Goal: Task Accomplishment & Management: Use online tool/utility

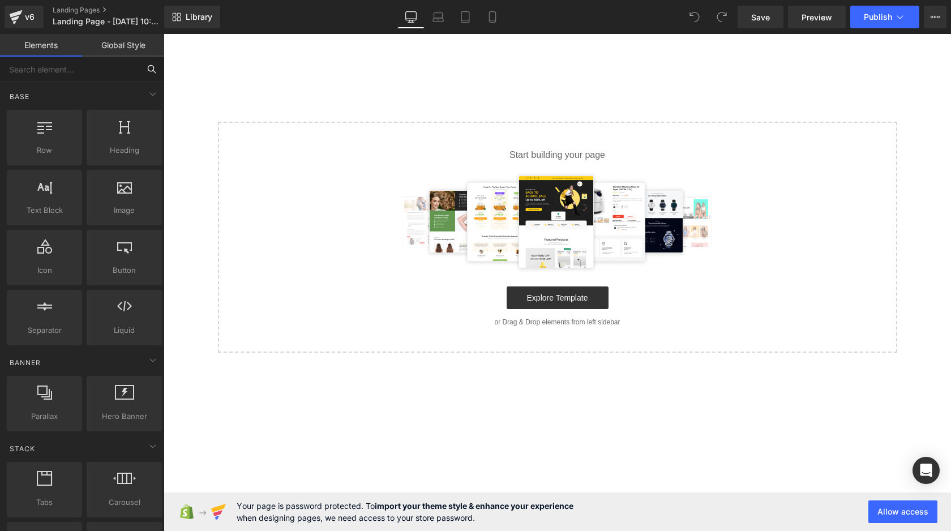
click at [69, 65] on input "text" at bounding box center [69, 69] width 139 height 25
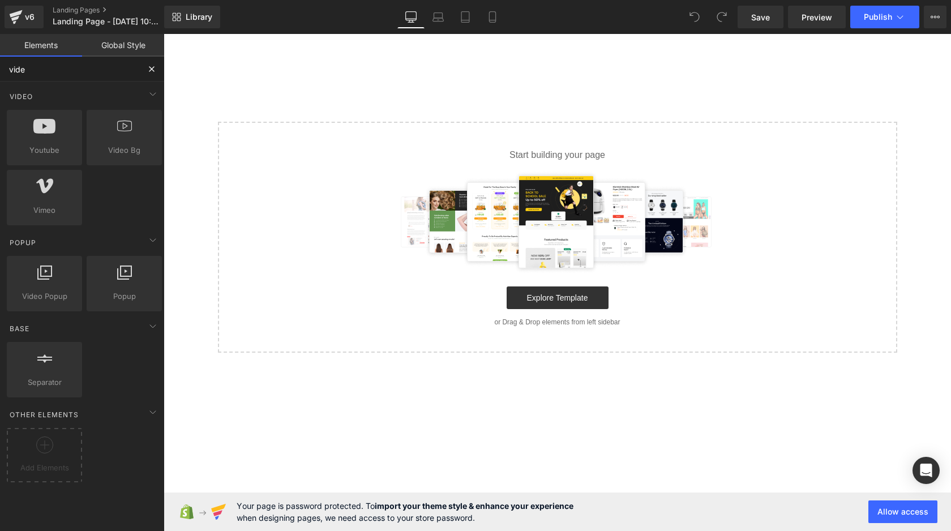
type input "video"
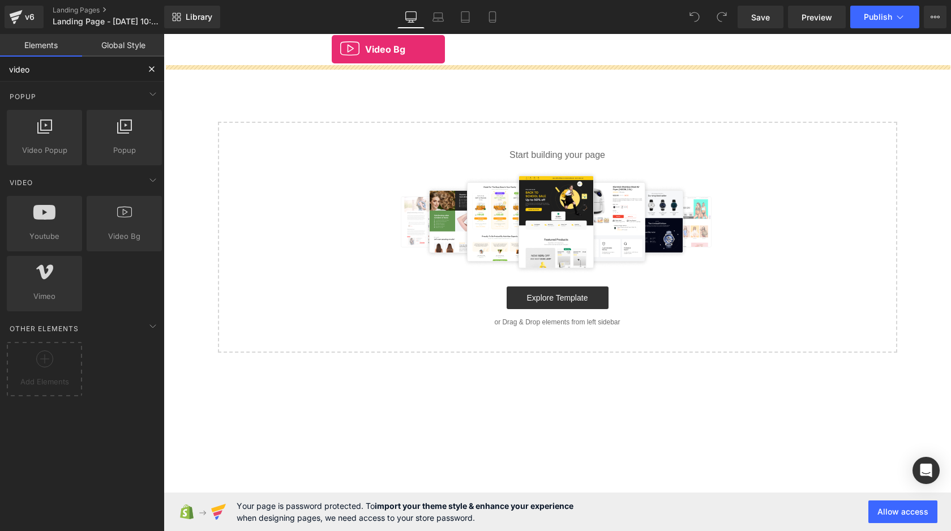
drag, startPoint x: 250, startPoint y: 250, endPoint x: 331, endPoint y: 55, distance: 210.4
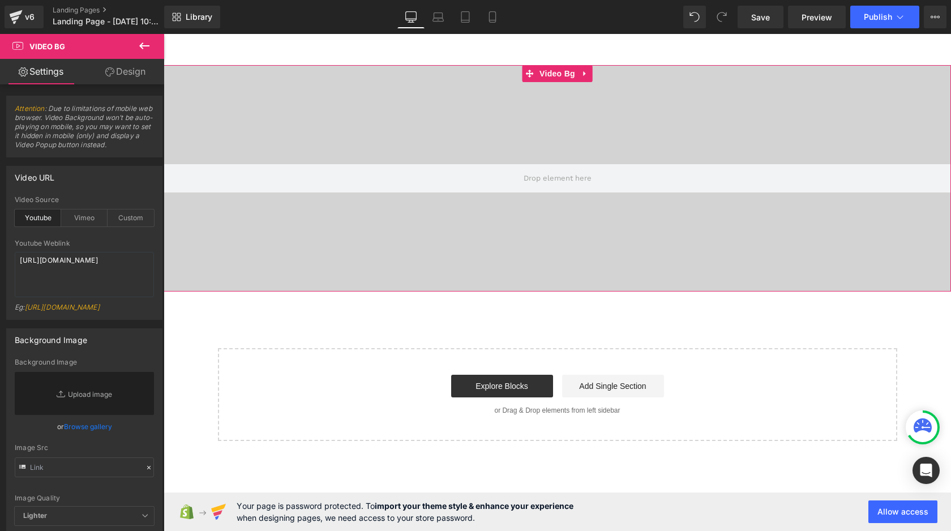
click at [264, 106] on div at bounding box center [558, 178] width 788 height 227
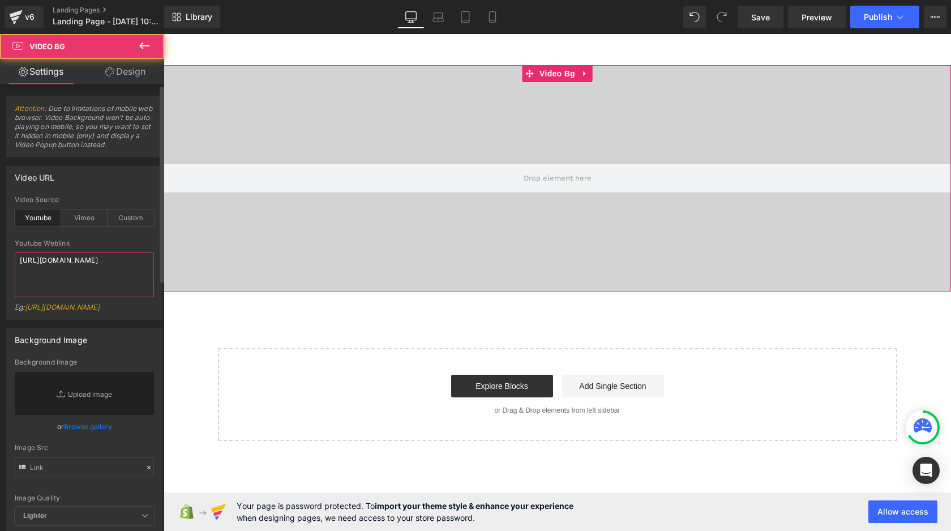
click at [99, 284] on textarea "[URL][DOMAIN_NAME]" at bounding box center [84, 274] width 139 height 45
paste textarea "MaHyd8yy47g"
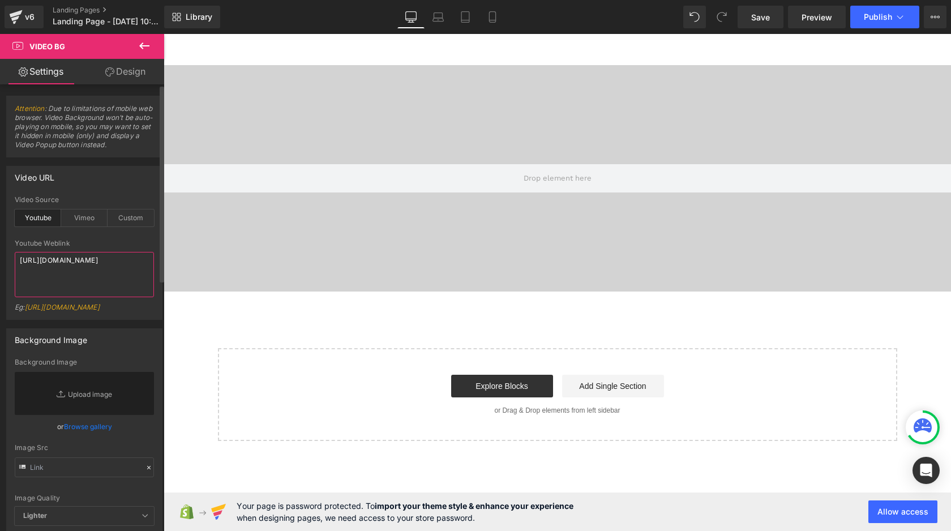
type textarea "[URL][DOMAIN_NAME]"
click at [100, 189] on div "Video URL youtube Video Source Youtube Vimeo Custom https://www.youtube.com/wat…" at bounding box center [84, 243] width 156 height 154
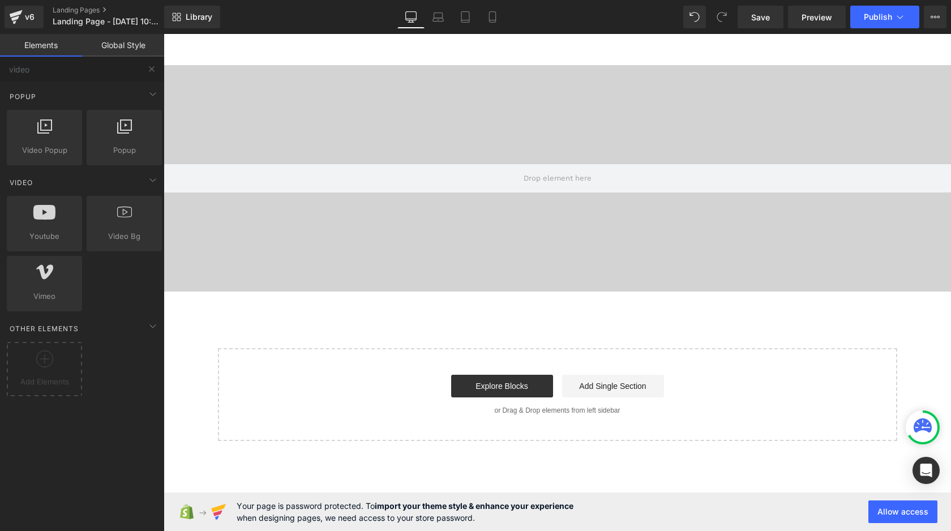
click at [232, 54] on main "Video Bg Select your layout" at bounding box center [558, 237] width 788 height 407
click at [232, 145] on div at bounding box center [558, 178] width 788 height 227
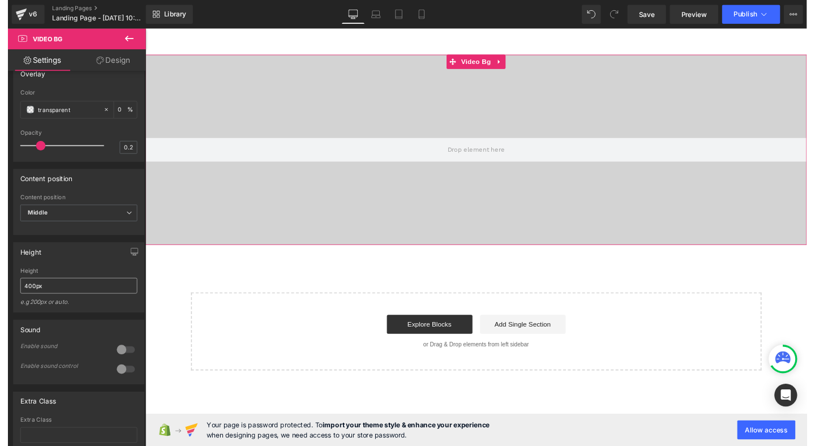
scroll to position [492, 0]
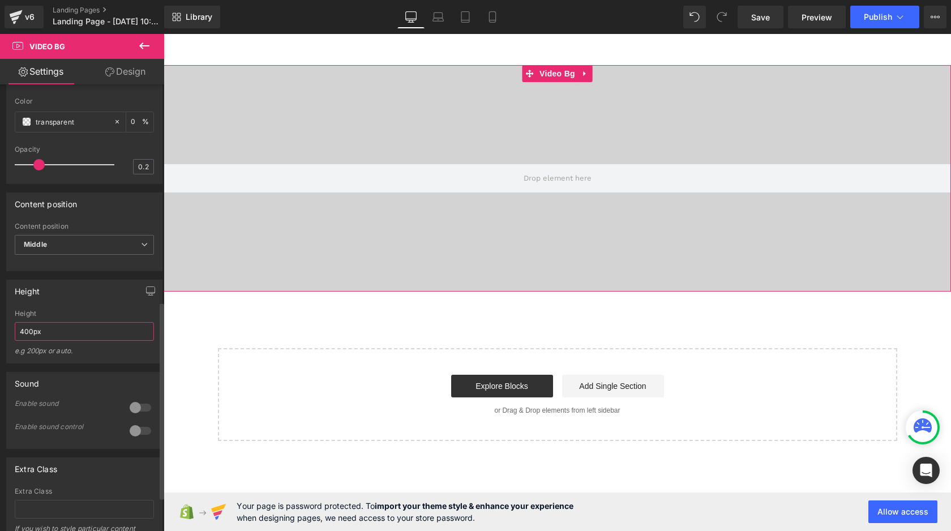
drag, startPoint x: 27, startPoint y: 339, endPoint x: 13, endPoint y: 339, distance: 14.2
click at [13, 339] on div "400px Height 400px e.g 200px or auto. 400px Height 400px e.g 200px or auto. 400…" at bounding box center [84, 336] width 155 height 53
click at [24, 341] on input "400px" at bounding box center [84, 331] width 139 height 19
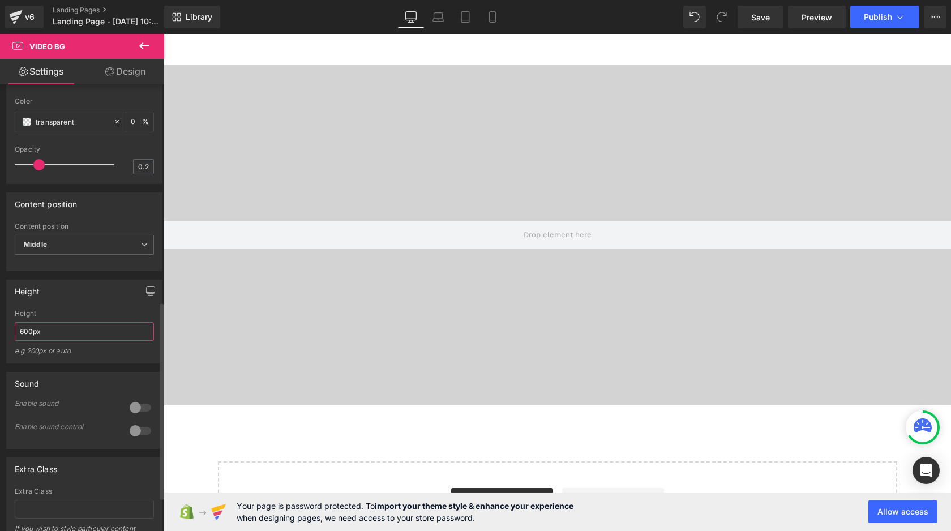
type input "600px"
click at [74, 302] on div "Height" at bounding box center [84, 291] width 155 height 22
click at [132, 79] on link "Design" at bounding box center [125, 71] width 82 height 25
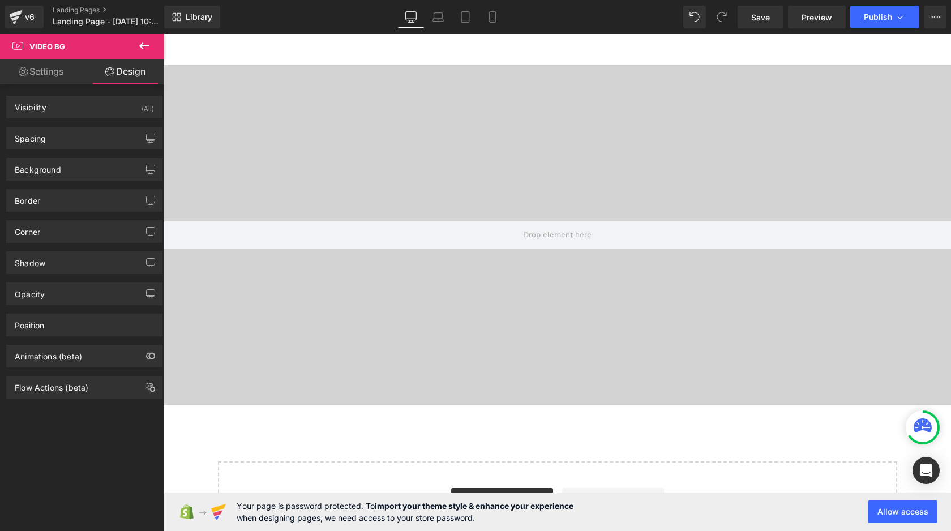
click at [133, 44] on button at bounding box center [145, 46] width 40 height 25
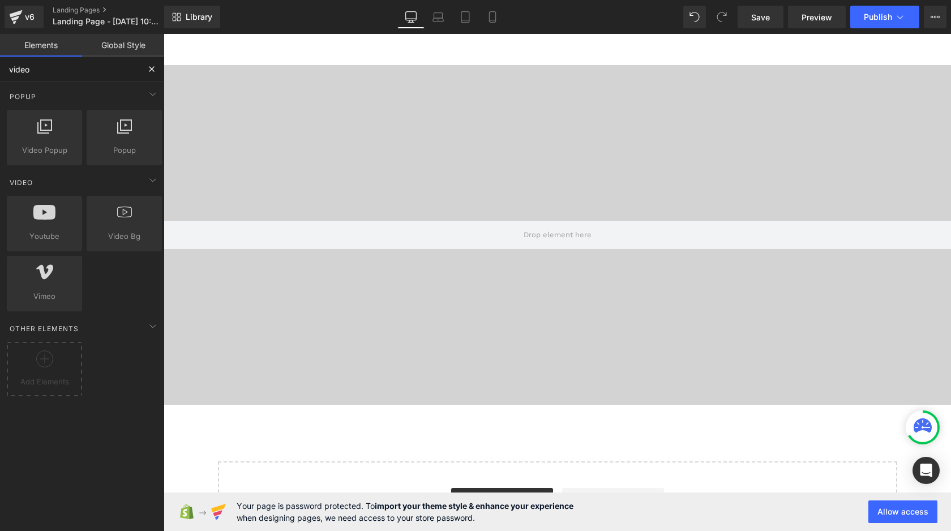
click at [88, 69] on input "video" at bounding box center [69, 69] width 139 height 25
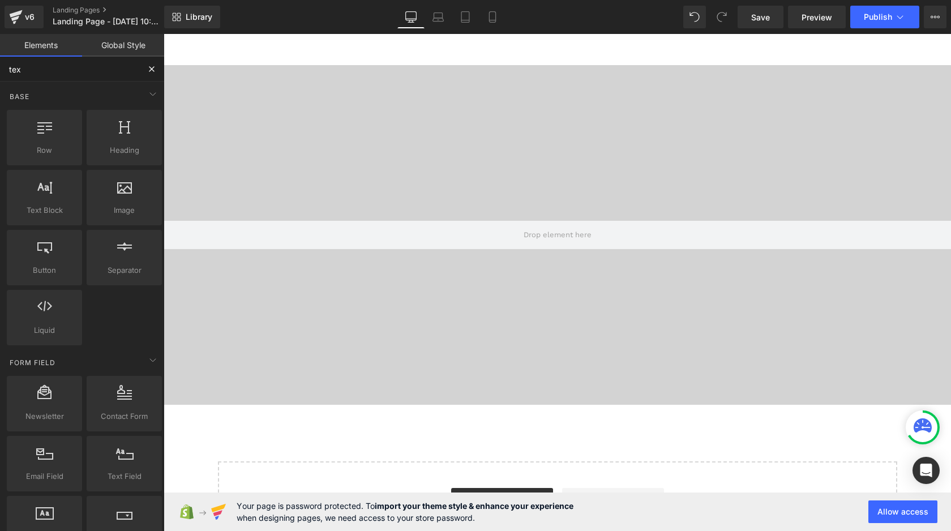
type input "text"
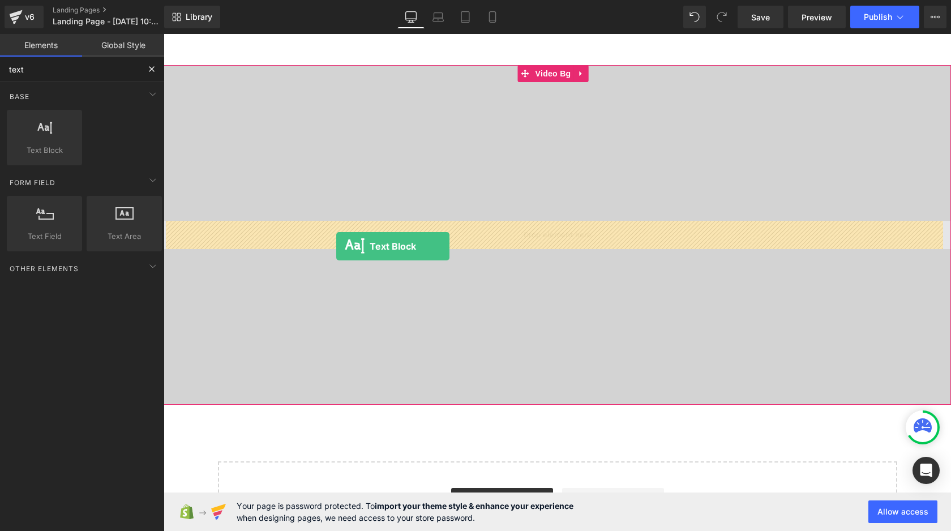
drag, startPoint x: 201, startPoint y: 188, endPoint x: 336, endPoint y: 246, distance: 147.4
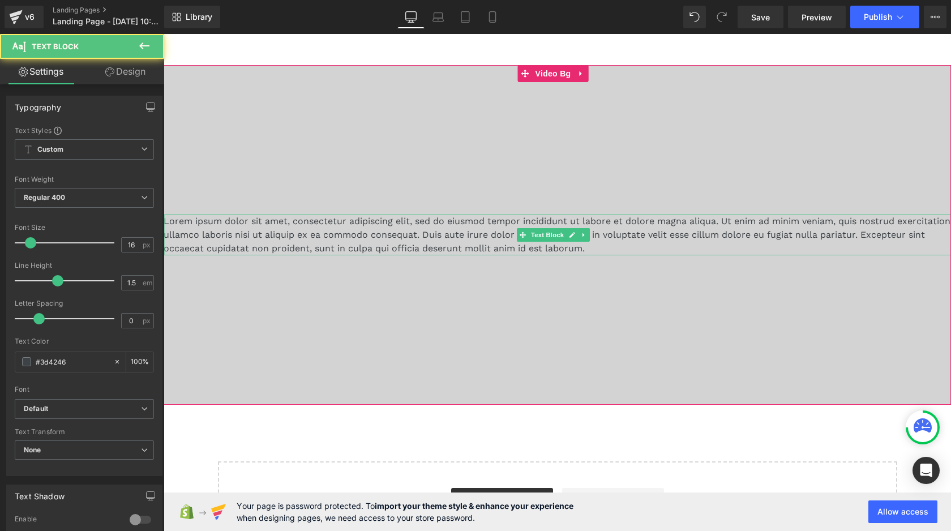
click at [331, 231] on p "Lorem ipsum dolor sit amet, consectetur adipiscing elit, sed do eiusmod tempor …" at bounding box center [558, 235] width 788 height 41
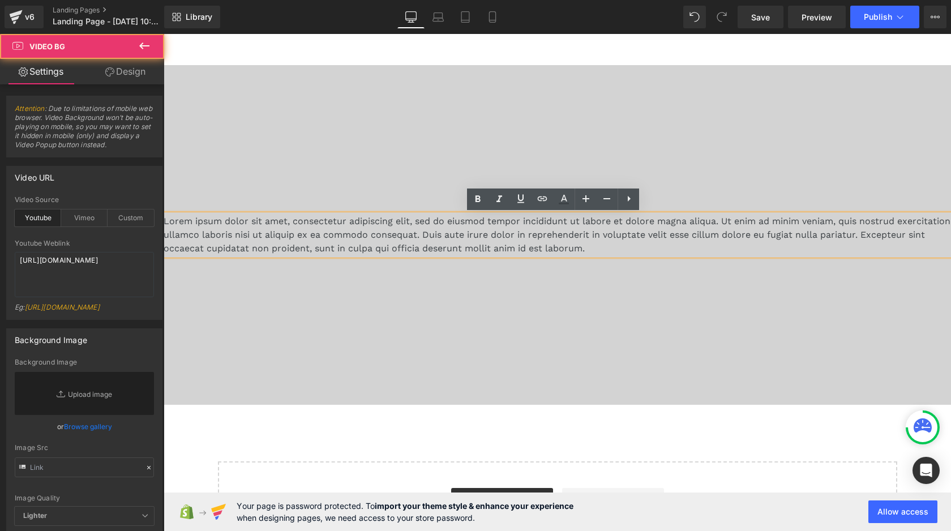
click at [340, 309] on div at bounding box center [558, 235] width 788 height 340
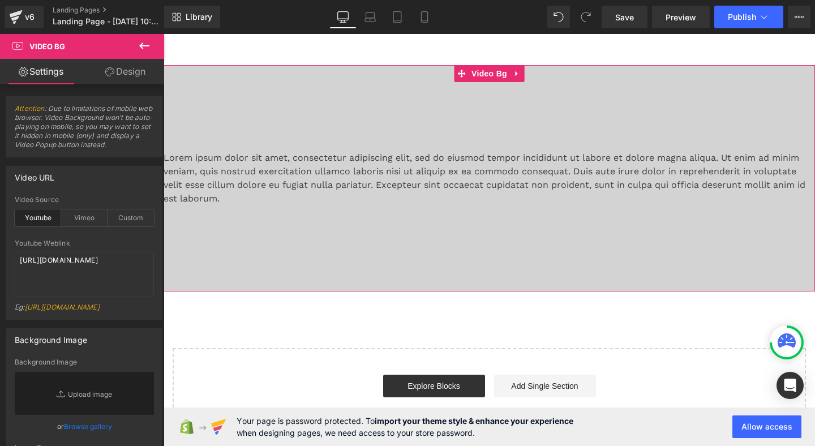
click at [287, 253] on div at bounding box center [490, 178] width 652 height 227
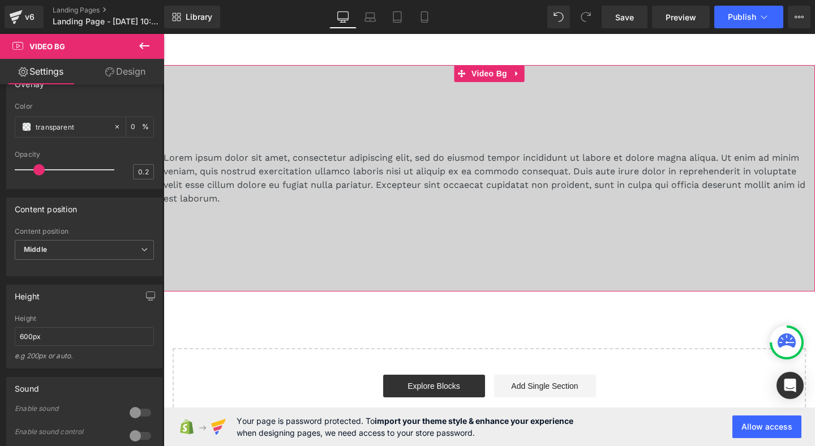
scroll to position [494, 0]
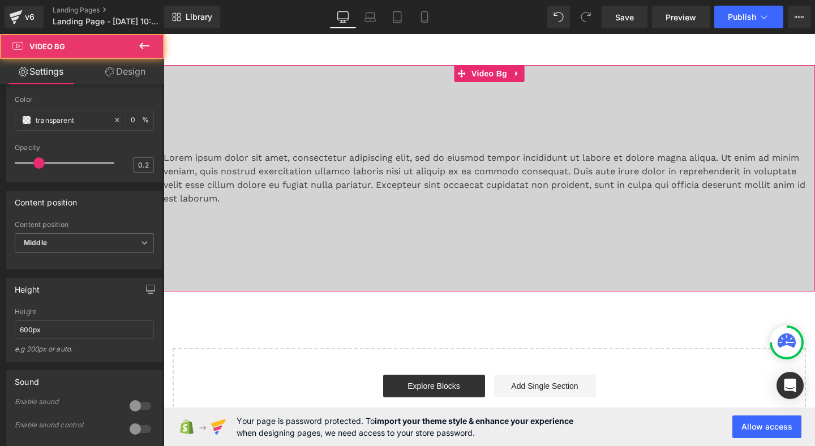
click at [256, 269] on div at bounding box center [490, 178] width 652 height 227
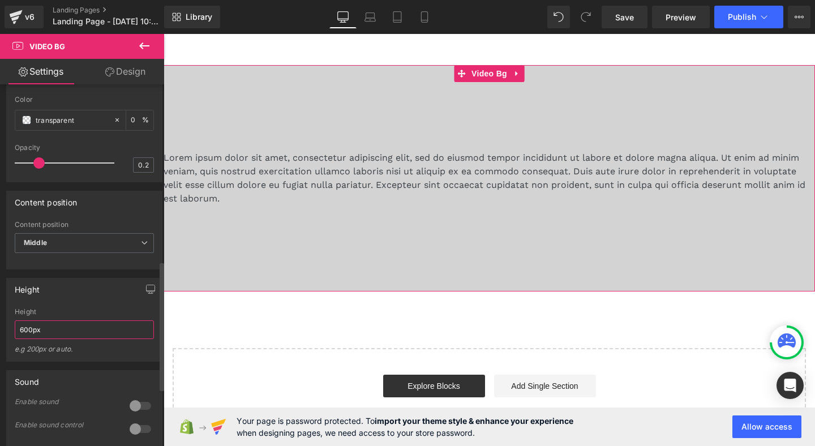
drag, startPoint x: 23, startPoint y: 339, endPoint x: 13, endPoint y: 339, distance: 10.2
click at [13, 339] on div "600px Height 600px e.g 200px or auto. 400px Height 400px e.g 200px or auto. 400…" at bounding box center [84, 334] width 155 height 53
click at [67, 313] on div "Height 600px Height 600px e.g 200px or auto. 400px Height 400px e.g 200px or au…" at bounding box center [84, 320] width 156 height 84
click at [24, 339] on input "600px" at bounding box center [84, 330] width 139 height 19
click at [58, 335] on input "600px" at bounding box center [84, 330] width 139 height 19
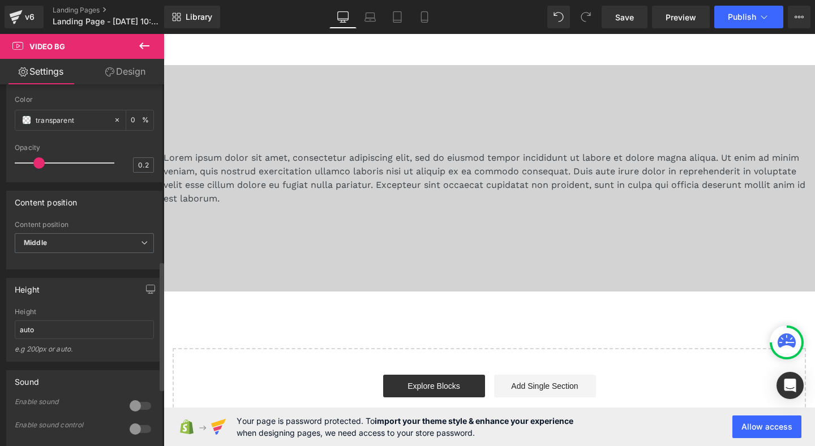
click at [80, 297] on div "Height" at bounding box center [84, 290] width 155 height 22
click at [62, 339] on input "auto" at bounding box center [84, 330] width 139 height 19
click at [84, 316] on div "Height" at bounding box center [84, 312] width 139 height 8
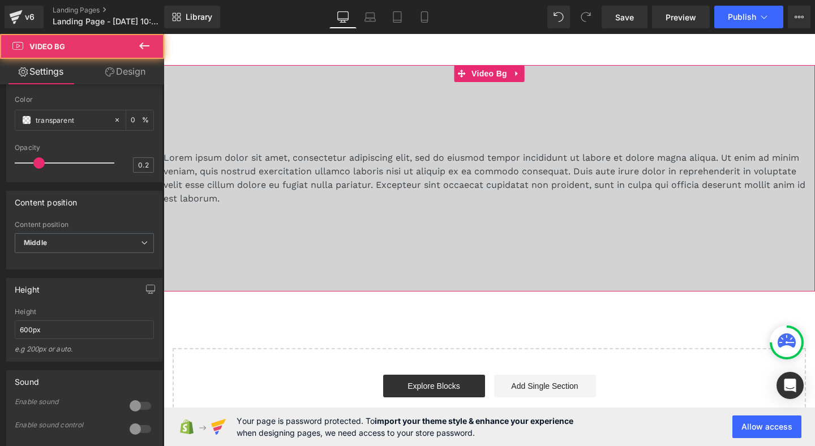
click at [275, 207] on div at bounding box center [490, 178] width 652 height 227
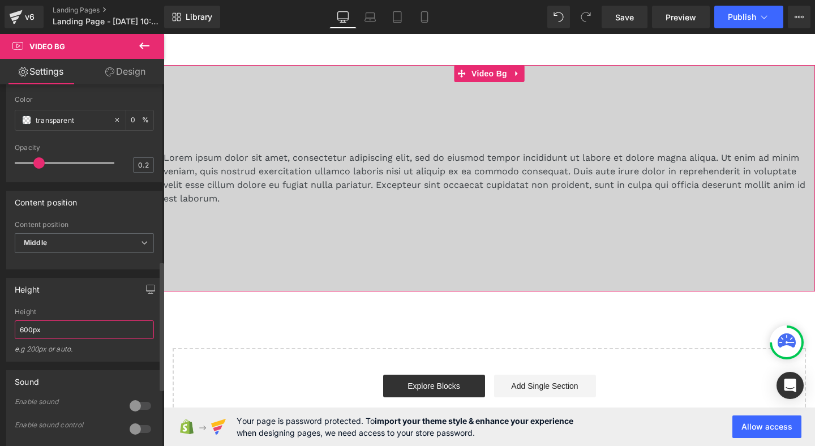
drag, startPoint x: 24, startPoint y: 336, endPoint x: 8, endPoint y: 336, distance: 16.4
click at [8, 336] on div "600px Height 600px e.g 200px or auto. 400px Height 400px e.g 200px or auto. 400…" at bounding box center [84, 334] width 155 height 53
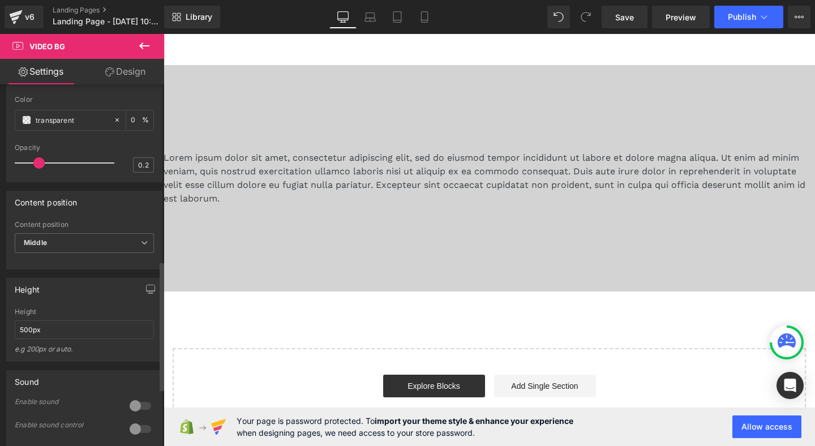
click at [69, 300] on div "Height" at bounding box center [84, 290] width 155 height 22
drag, startPoint x: 23, startPoint y: 336, endPoint x: 11, endPoint y: 336, distance: 11.9
click at [11, 336] on div "500px Height 500px e.g 200px or auto. 400px Height 400px e.g 200px or auto. 400…" at bounding box center [84, 334] width 155 height 53
type input "300px"
click at [66, 300] on div "Height" at bounding box center [84, 290] width 155 height 22
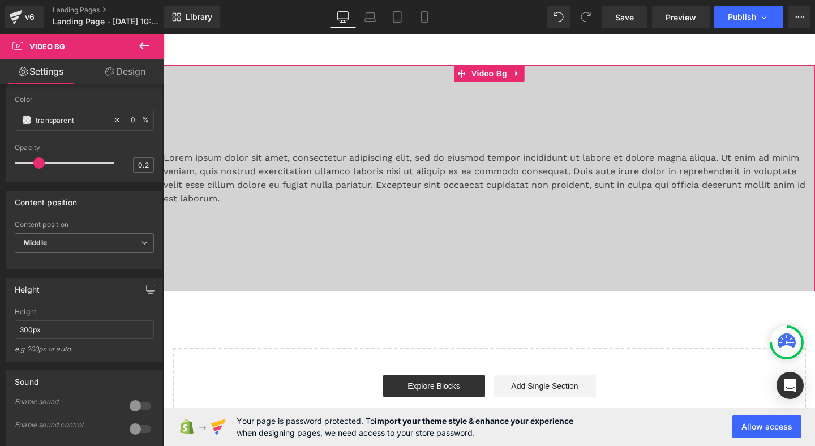
click at [293, 218] on div at bounding box center [490, 178] width 652 height 227
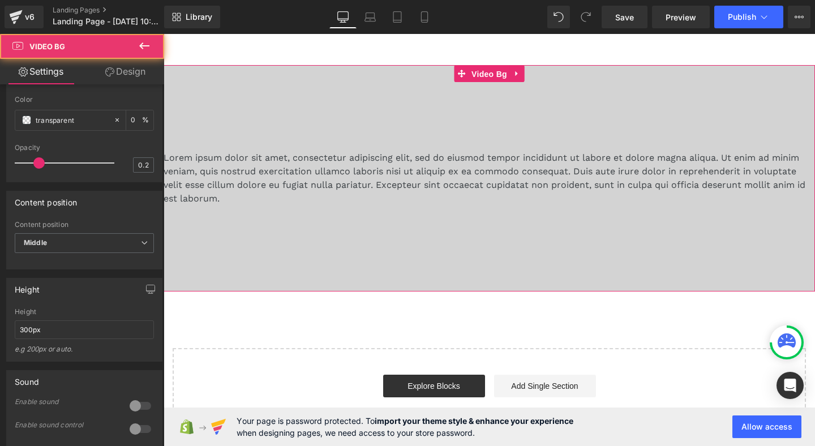
click at [480, 82] on div "Lorem ipsum dolor sit amet, consectetur adipiscing elit, sed do eiusmod tempor …" at bounding box center [490, 178] width 652 height 227
click at [516, 73] on icon at bounding box center [517, 73] width 2 height 5
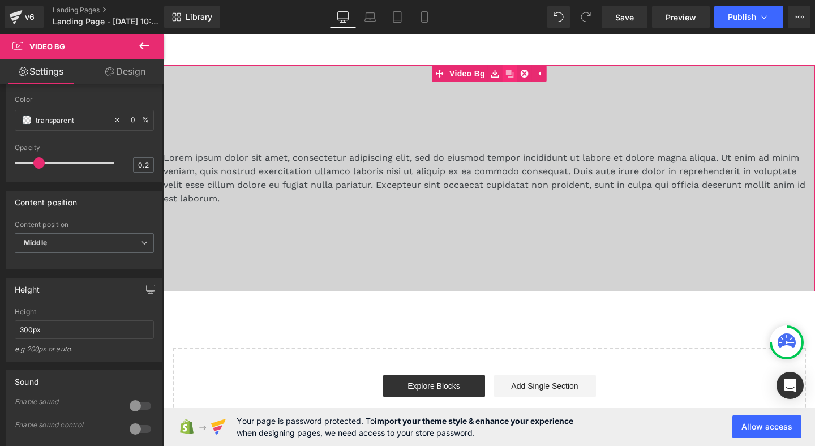
click at [510, 77] on icon at bounding box center [510, 74] width 8 height 8
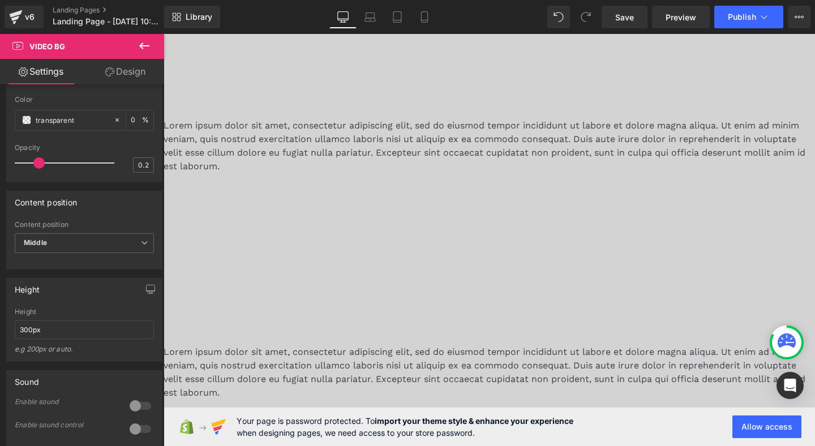
scroll to position [0, 0]
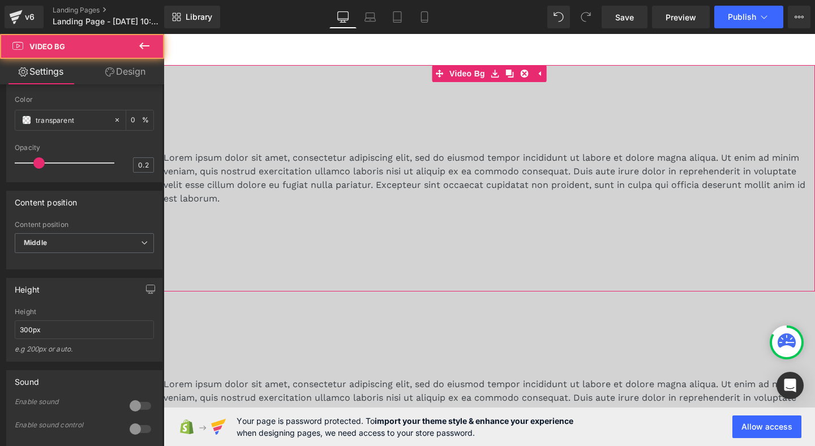
click at [489, 110] on div at bounding box center [490, 178] width 652 height 227
click at [523, 71] on icon at bounding box center [525, 74] width 8 height 8
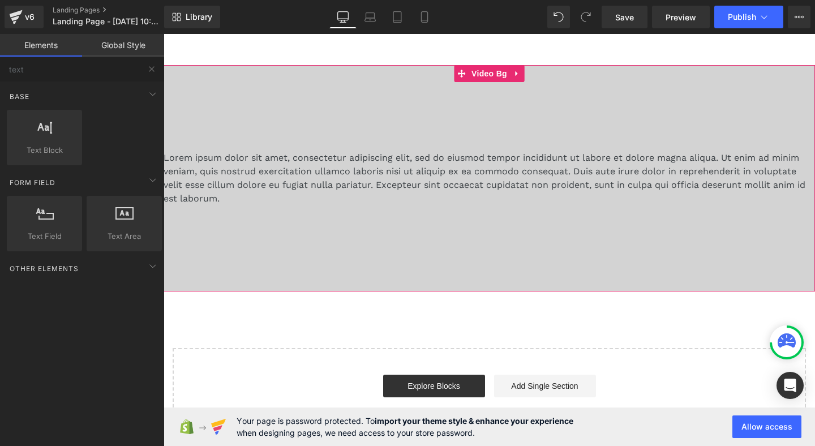
click at [237, 130] on div at bounding box center [490, 178] width 652 height 227
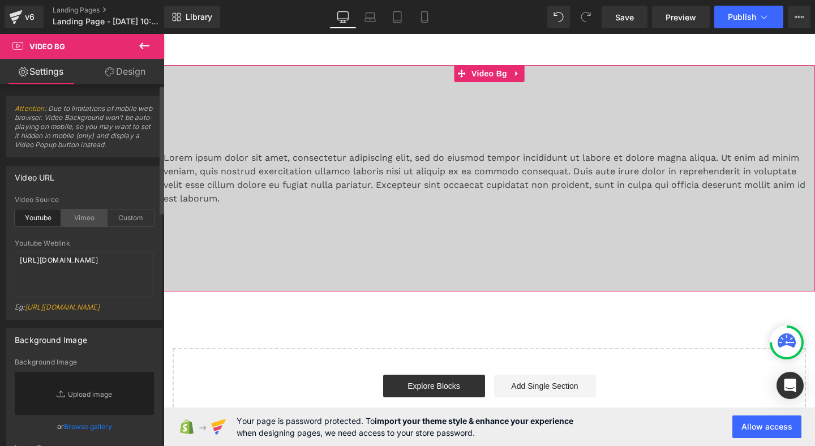
click at [79, 215] on div "Vimeo" at bounding box center [84, 218] width 46 height 17
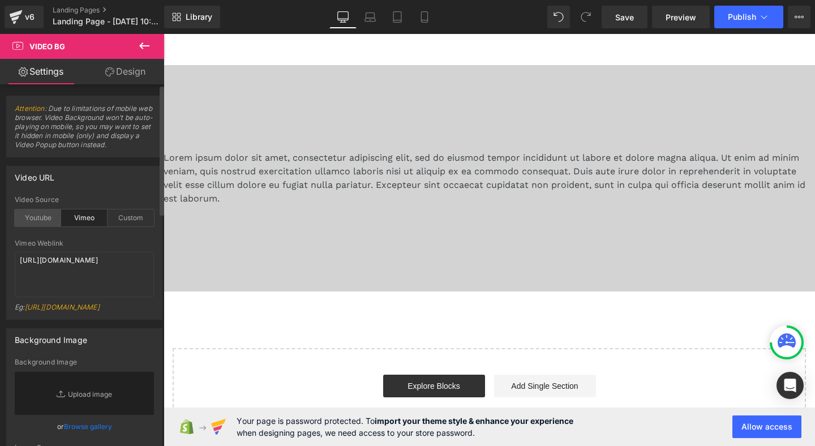
click at [43, 217] on div "Youtube" at bounding box center [38, 218] width 46 height 17
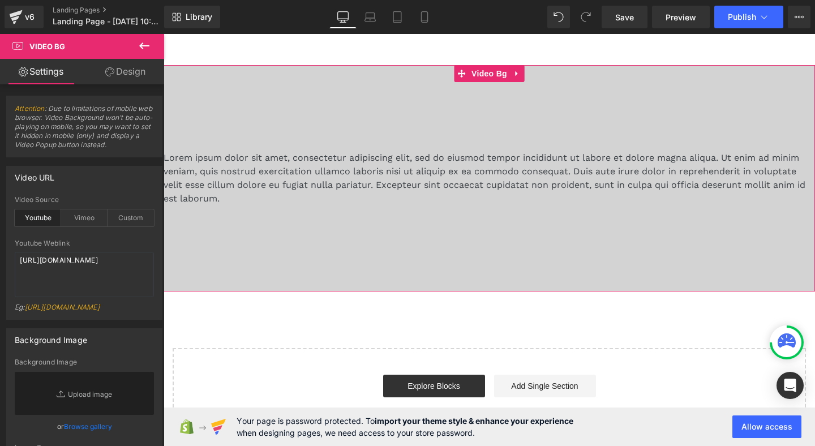
click at [234, 261] on div at bounding box center [490, 178] width 652 height 227
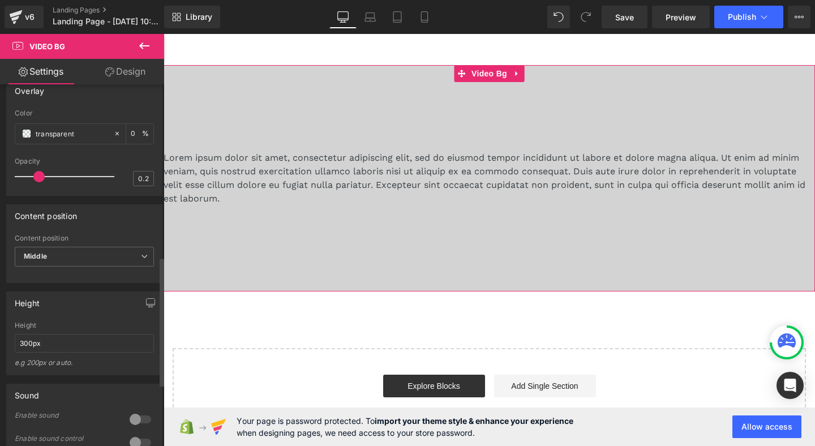
scroll to position [482, 0]
click at [27, 351] on input "300px" at bounding box center [84, 341] width 139 height 19
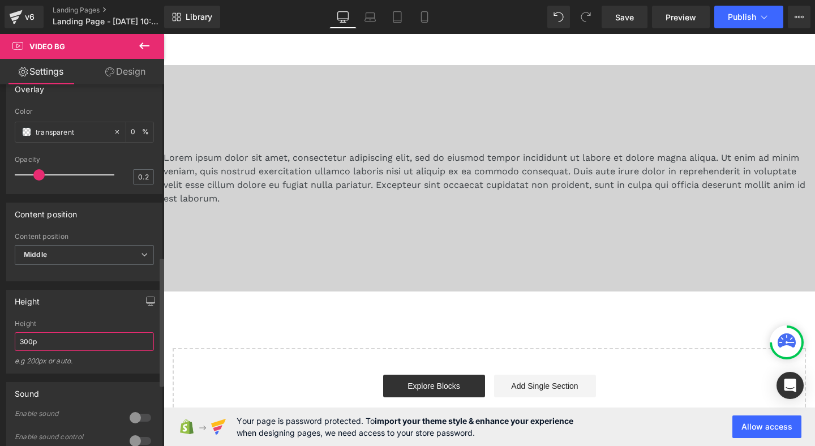
type input "300px"
click at [76, 323] on div "Height 300px Height 300px e.g 200px or auto. 400px Height 400px e.g 200px or au…" at bounding box center [84, 332] width 156 height 84
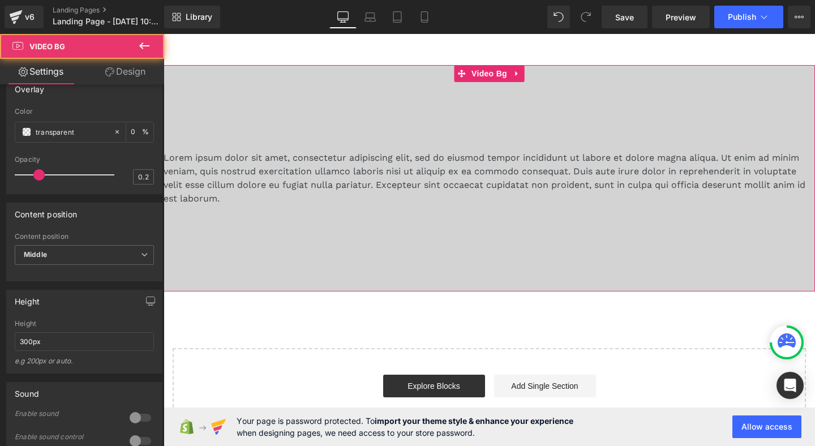
click at [256, 142] on div at bounding box center [490, 178] width 652 height 227
click at [356, 112] on div at bounding box center [490, 178] width 652 height 227
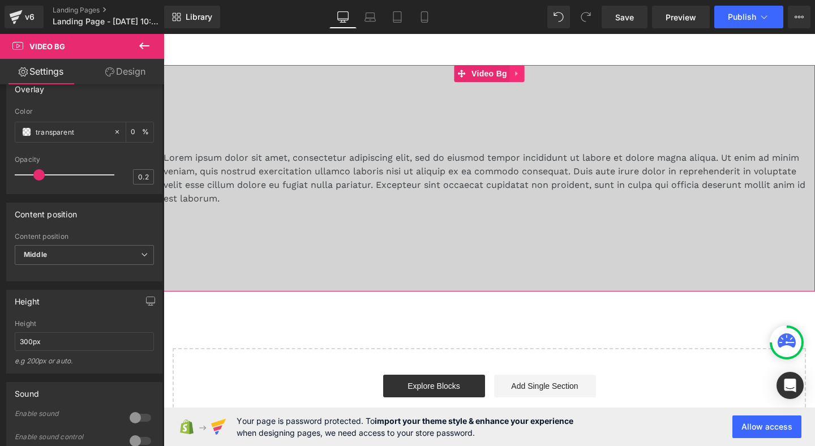
click at [514, 75] on icon at bounding box center [518, 74] width 8 height 8
click at [526, 72] on icon at bounding box center [525, 74] width 8 height 8
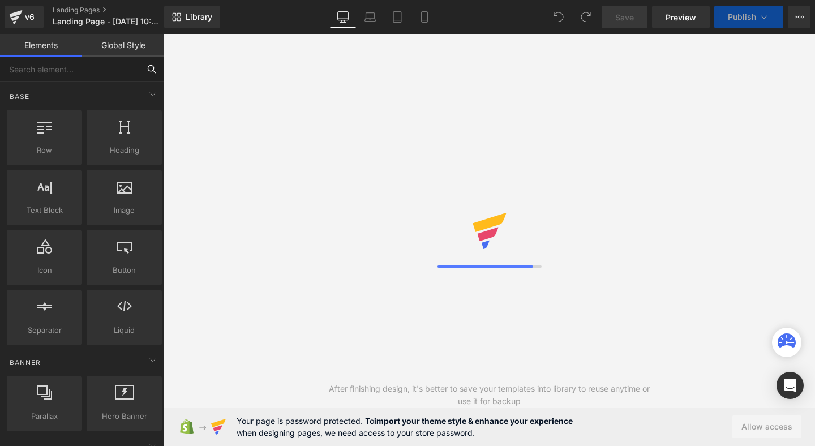
click at [91, 73] on input "text" at bounding box center [69, 69] width 139 height 25
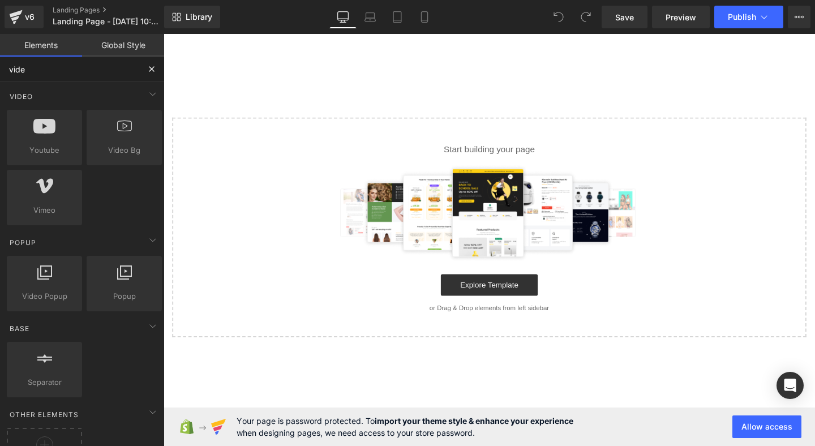
type input "video"
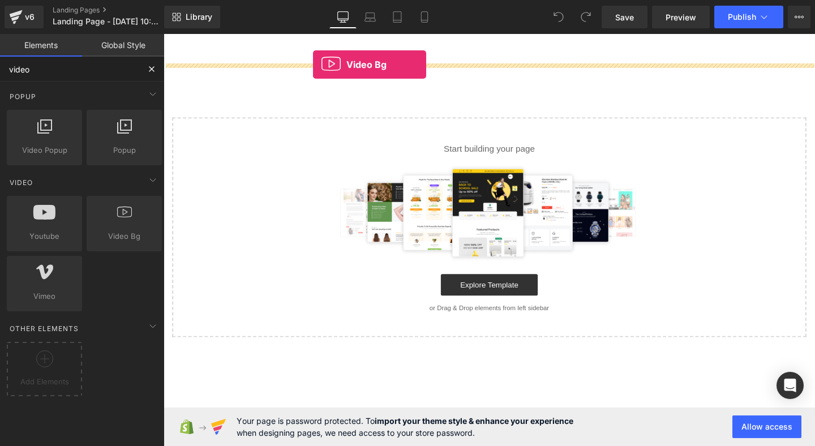
drag, startPoint x: 282, startPoint y: 250, endPoint x: 321, endPoint y: 66, distance: 188.7
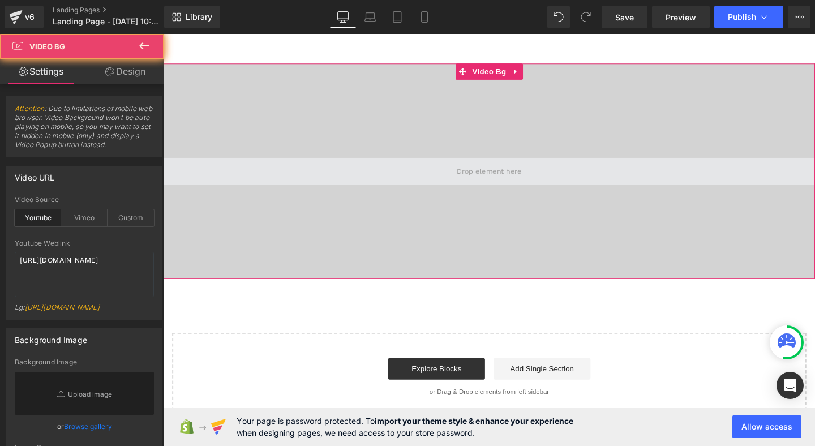
click at [289, 170] on span at bounding box center [506, 178] width 685 height 28
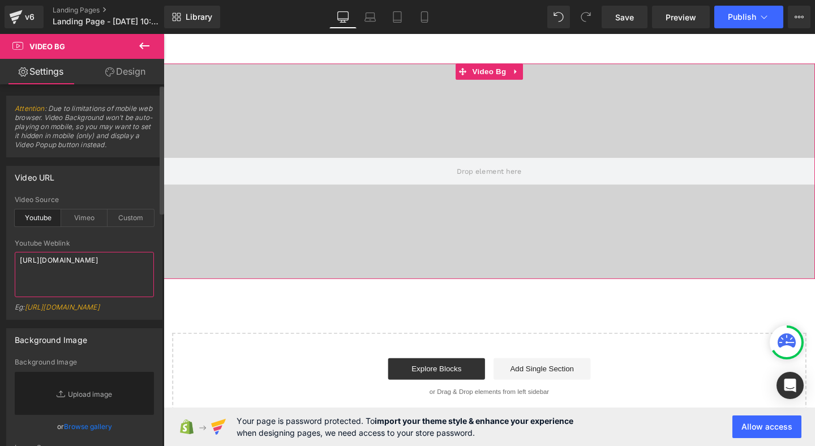
click at [87, 275] on textarea "[URL][DOMAIN_NAME]" at bounding box center [84, 274] width 139 height 45
paste textarea "MaHyd8yy47g"
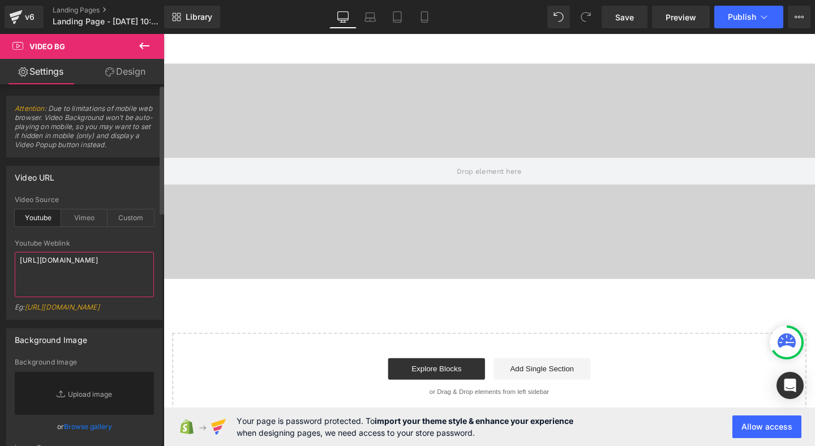
type textarea "[URL][DOMAIN_NAME]"
click at [99, 179] on div "Video URL" at bounding box center [84, 177] width 155 height 22
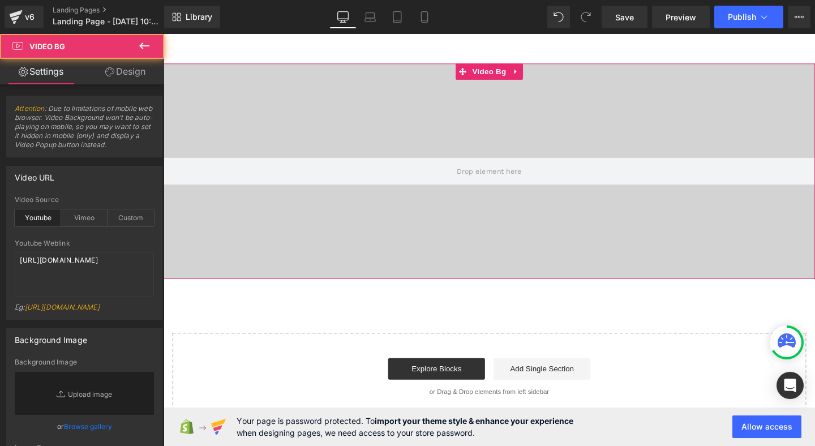
click at [246, 250] on div at bounding box center [506, 178] width 685 height 227
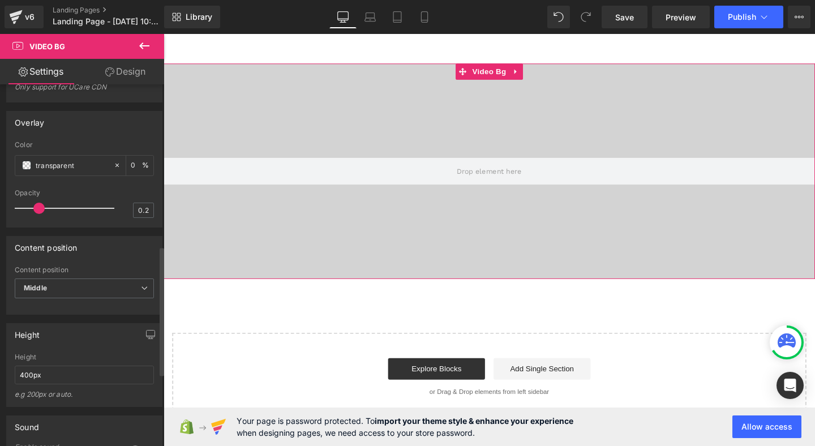
scroll to position [453, 0]
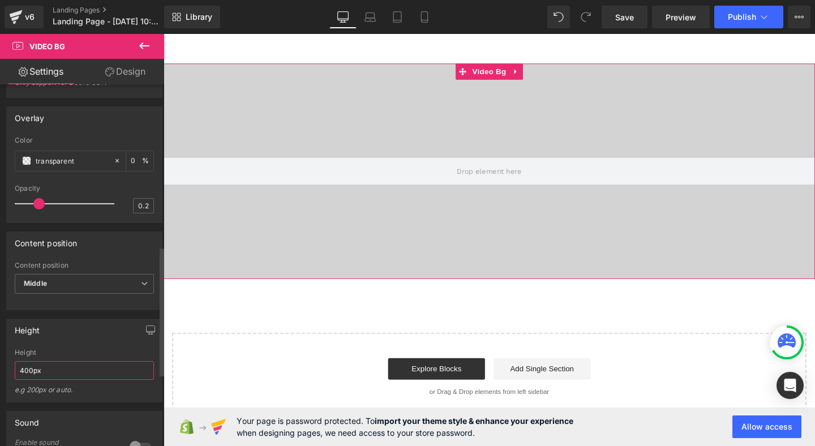
drag, startPoint x: 24, startPoint y: 377, endPoint x: 7, endPoint y: 377, distance: 17.0
click at [7, 377] on div "400px Height 400px e.g 200px or auto. 400px Height 400px e.g 200px or auto. 400…" at bounding box center [84, 375] width 155 height 53
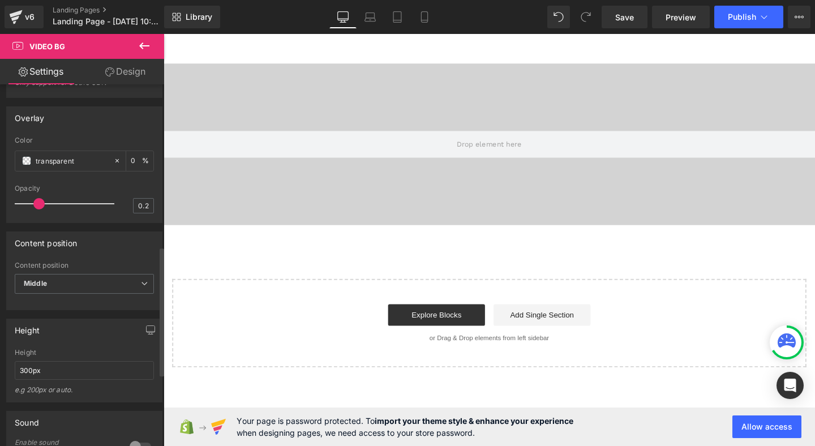
click at [79, 341] on div "Height" at bounding box center [84, 330] width 155 height 22
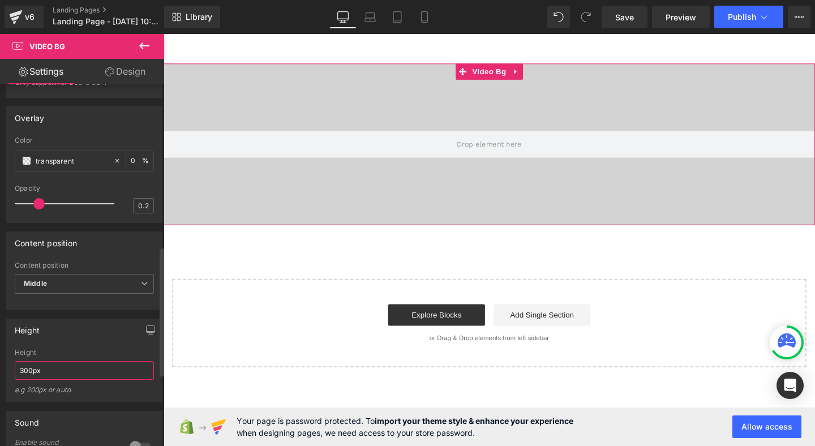
drag, startPoint x: 24, startPoint y: 380, endPoint x: 7, endPoint y: 380, distance: 16.4
click at [11, 380] on div "300px Height 300px e.g 200px or auto. 400px Height 400px e.g 200px or auto. 400…" at bounding box center [84, 375] width 155 height 53
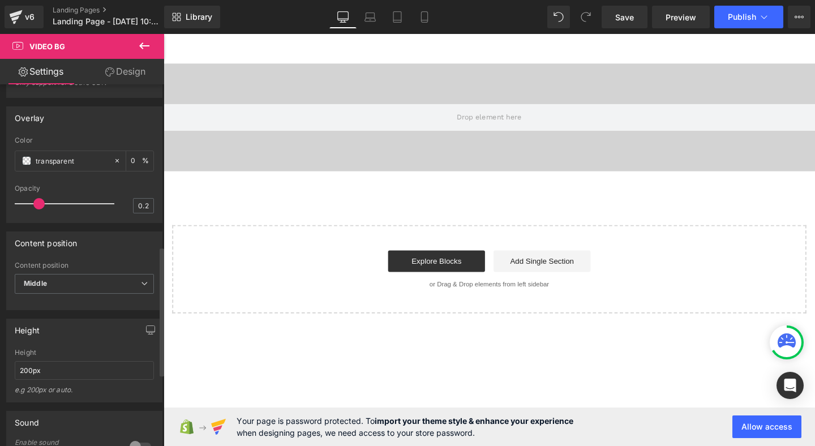
click at [74, 352] on div "Height 200px Height 200px e.g 200px or auto. 400px Height 400px e.g 200px or au…" at bounding box center [84, 361] width 156 height 84
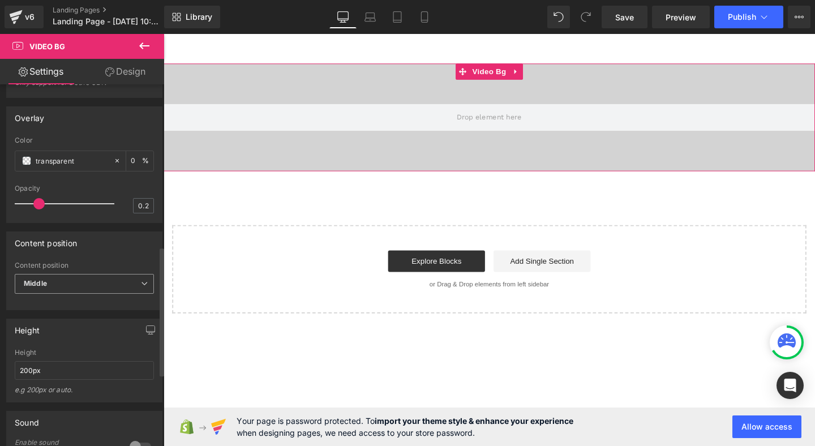
click at [50, 300] on div "Middle Top Middle Bottom" at bounding box center [84, 286] width 139 height 25
click at [52, 294] on span "Middle" at bounding box center [84, 284] width 139 height 20
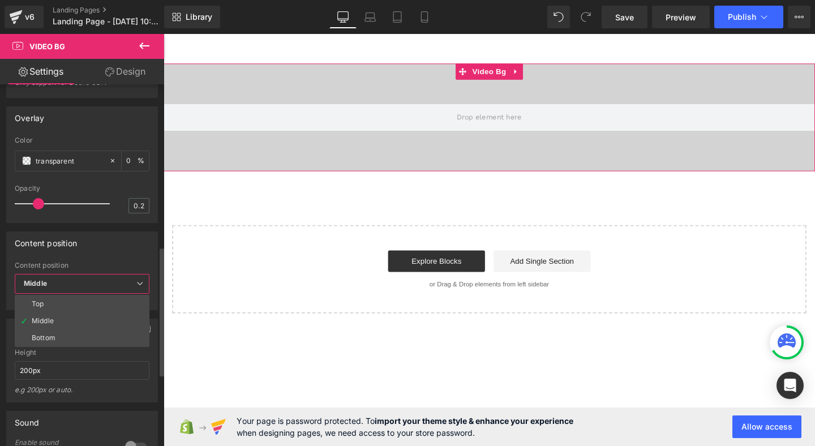
click at [99, 252] on div "Content position" at bounding box center [82, 243] width 151 height 22
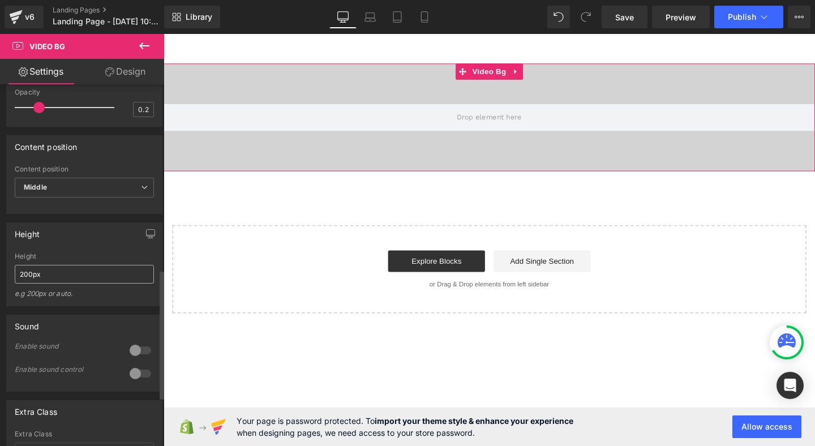
scroll to position [567, 0]
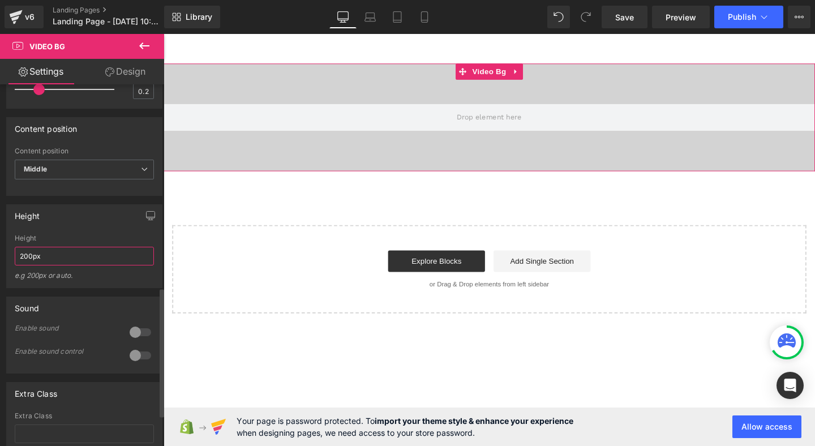
drag, startPoint x: 22, startPoint y: 267, endPoint x: 8, endPoint y: 267, distance: 13.6
click at [8, 267] on div "200px Height 200px e.g 200px or auto. 400px Height 400px e.g 200px or auto. 400…" at bounding box center [84, 260] width 155 height 53
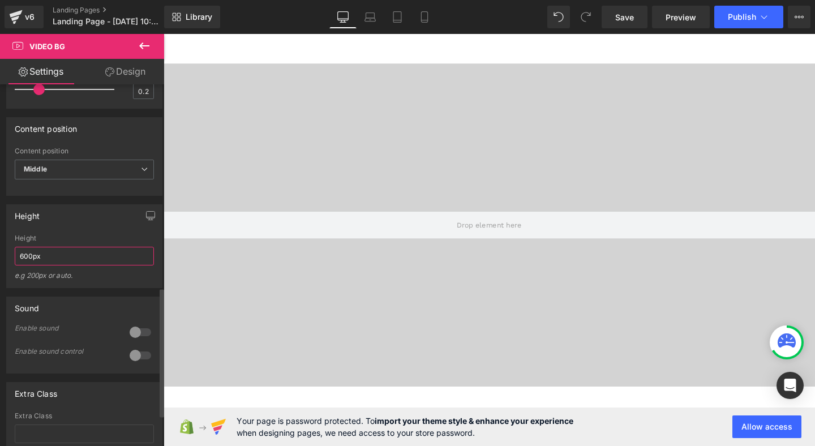
click at [69, 257] on input "600px" at bounding box center [84, 256] width 139 height 19
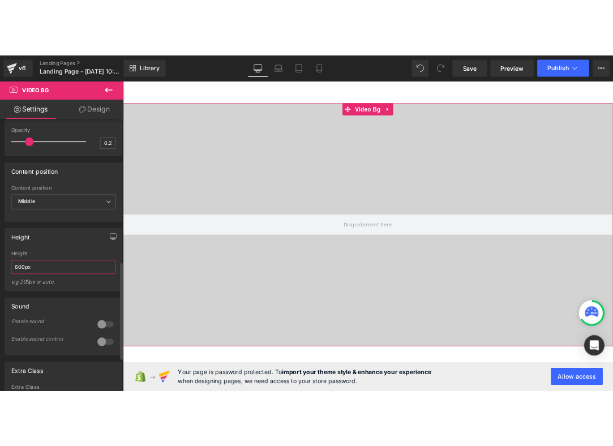
scroll to position [545, 0]
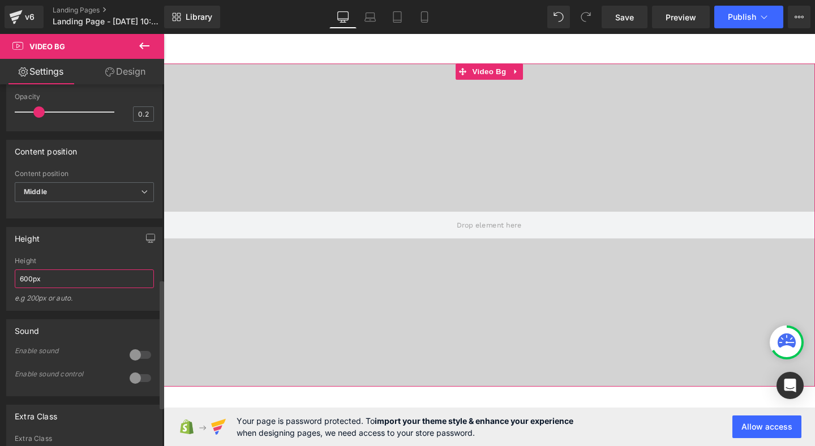
drag, startPoint x: 23, startPoint y: 287, endPoint x: 12, endPoint y: 287, distance: 10.8
click at [12, 287] on div "600px Height 600px e.g 200px or auto. 400px Height 400px e.g 200px or auto. 400…" at bounding box center [84, 283] width 155 height 53
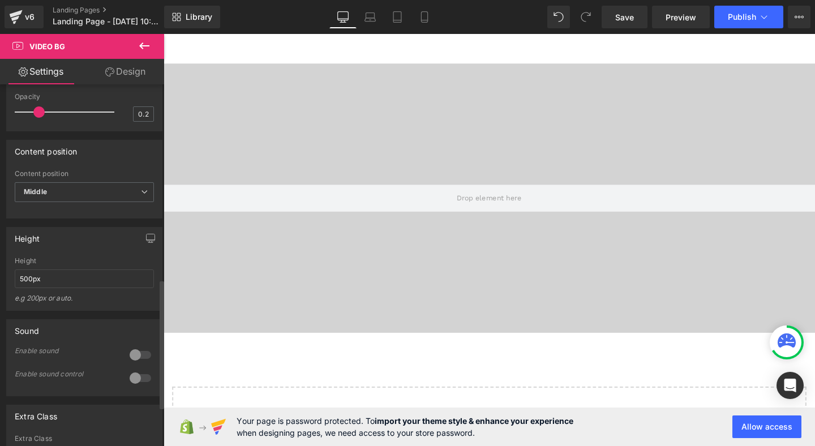
click at [52, 259] on div "Height 500px Height 500px e.g 200px or auto. 400px Height 400px e.g 200px or au…" at bounding box center [84, 269] width 156 height 84
drag, startPoint x: 23, startPoint y: 285, endPoint x: 9, endPoint y: 285, distance: 14.2
click at [9, 285] on div "500px Height 500px e.g 200px or auto. 400px Height 400px e.g 200px or auto. 400…" at bounding box center [84, 283] width 155 height 53
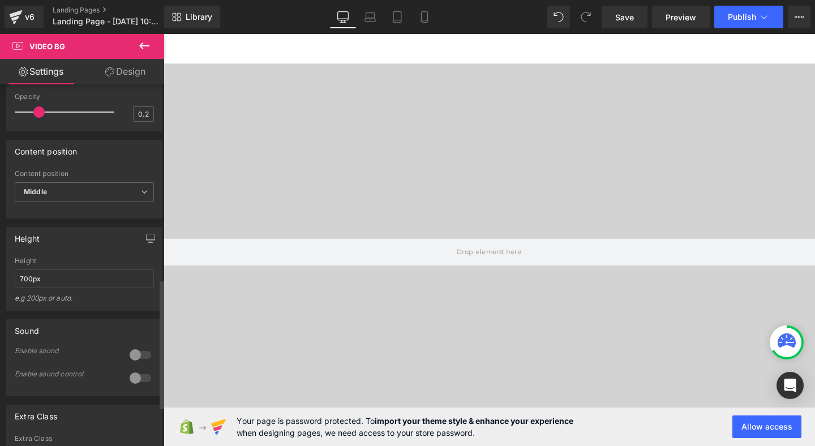
click at [63, 260] on div "Height 700px Height 700px e.g 200px or auto. 400px Height 400px e.g 200px or au…" at bounding box center [84, 269] width 156 height 84
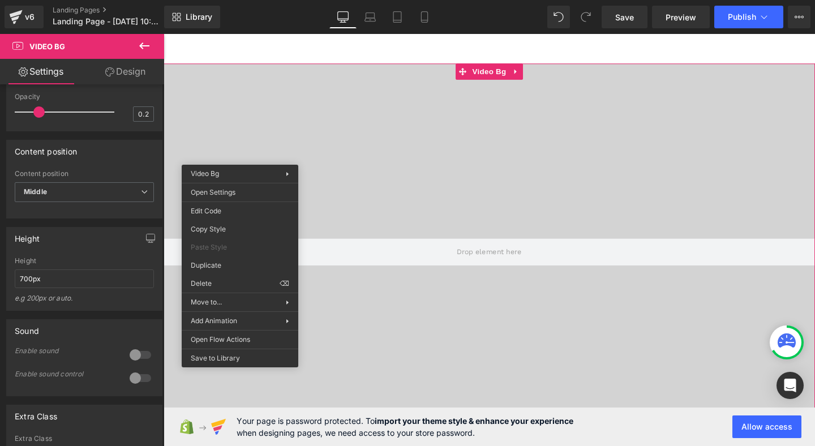
click at [301, 15] on div "Library Desktop Desktop Laptop Tablet Mobile Save Preview Publish Scheduled Vie…" at bounding box center [489, 17] width 651 height 23
click at [49, 280] on input "700px" at bounding box center [84, 279] width 139 height 19
click at [23, 288] on input "700px" at bounding box center [84, 279] width 139 height 19
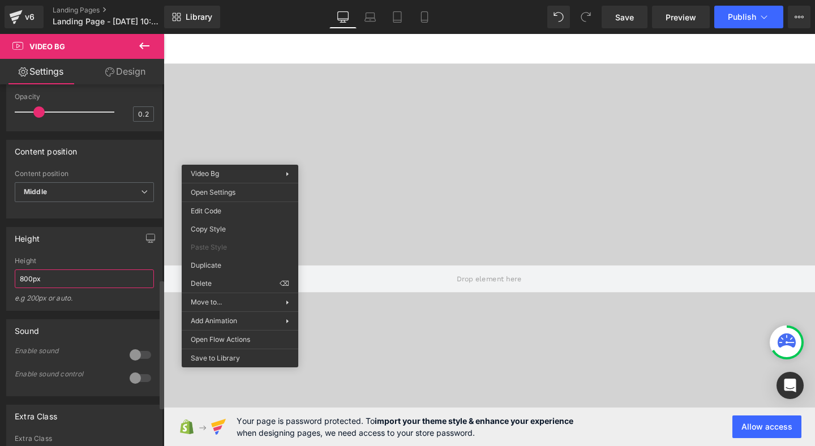
type input "800px"
click at [68, 264] on div "Height 800px Height 800px e.g 200px or auto. 400px Height 400px e.g 200px or au…" at bounding box center [84, 269] width 156 height 84
click at [682, 43] on main "Video Bg Select your layout" at bounding box center [506, 351] width 685 height 634
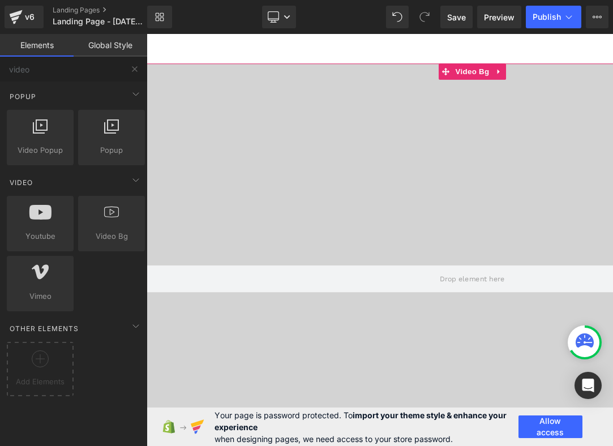
click at [405, 198] on div at bounding box center [489, 291] width 685 height 453
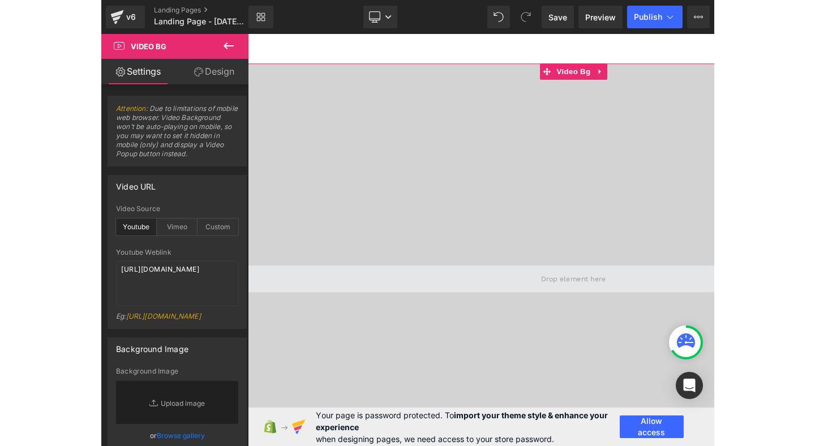
scroll to position [110, 0]
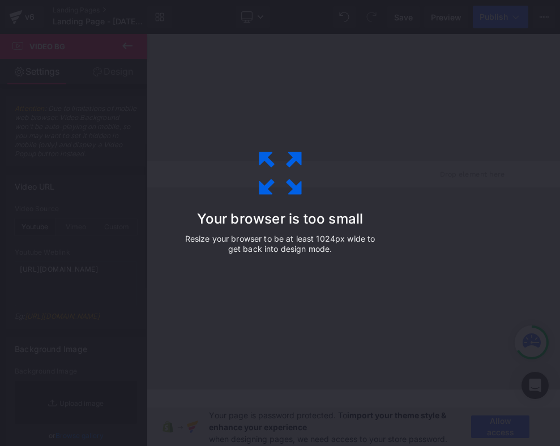
click at [272, 166] on icon at bounding box center [280, 173] width 57 height 57
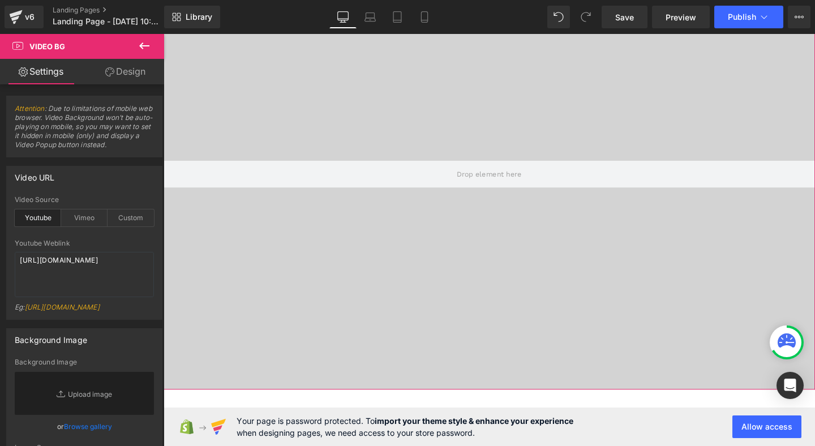
click at [282, 287] on div at bounding box center [506, 181] width 685 height 453
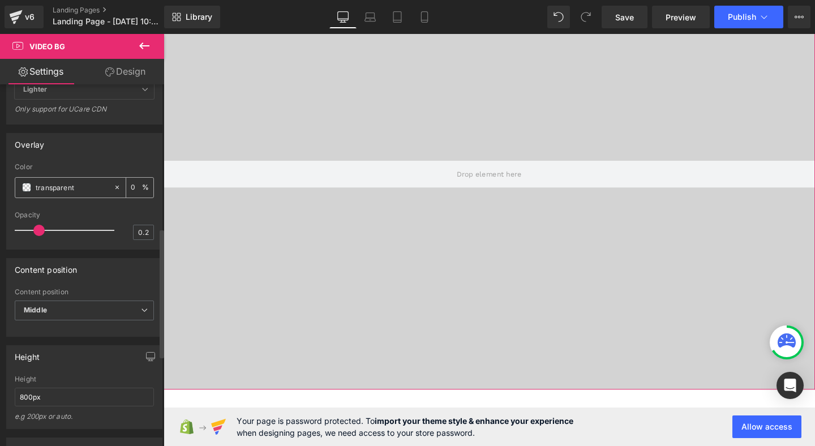
scroll to position [426, 0]
drag, startPoint x: 24, startPoint y: 407, endPoint x: 4, endPoint y: 407, distance: 19.8
click at [5, 407] on div "Height 800px Height 800px e.g 200px or auto. 400px Height 400px e.g 200px or au…" at bounding box center [84, 384] width 169 height 92
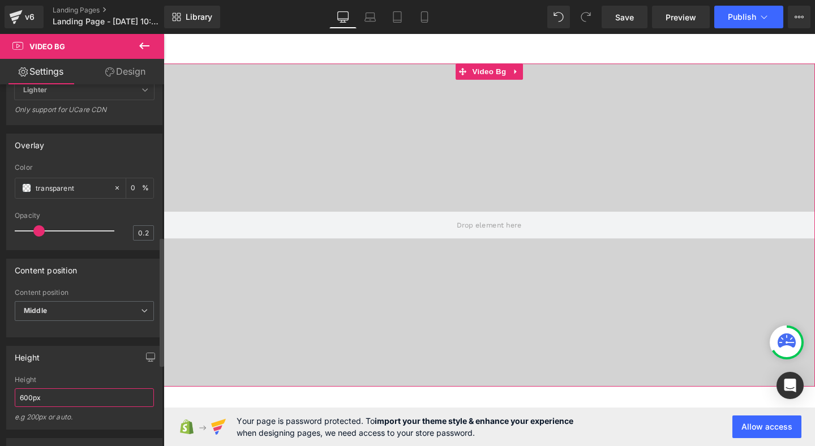
drag, startPoint x: 24, startPoint y: 408, endPoint x: 0, endPoint y: 411, distance: 24.5
click at [0, 409] on div "Height 600px Height 600px e.g 200px or auto. 400px Height 400px e.g 200px or au…" at bounding box center [84, 384] width 169 height 92
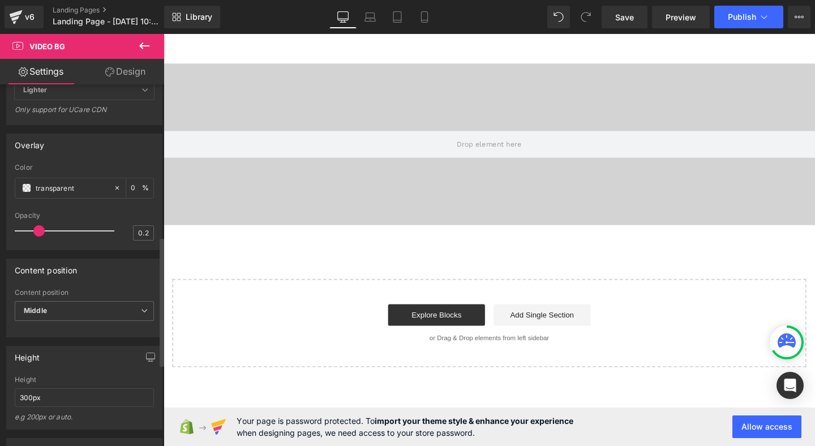
click at [65, 357] on div "Height" at bounding box center [84, 358] width 155 height 22
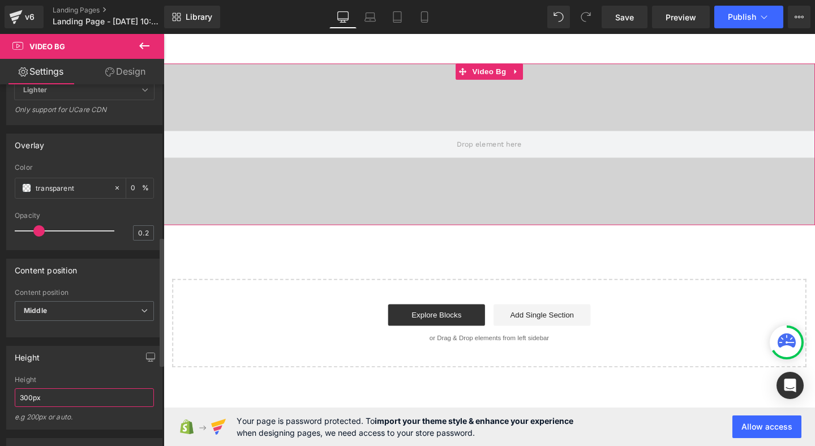
drag, startPoint x: 27, startPoint y: 409, endPoint x: 12, endPoint y: 409, distance: 14.2
click at [16, 407] on input "300px" at bounding box center [84, 397] width 139 height 19
click at [23, 404] on input "300px" at bounding box center [84, 397] width 139 height 19
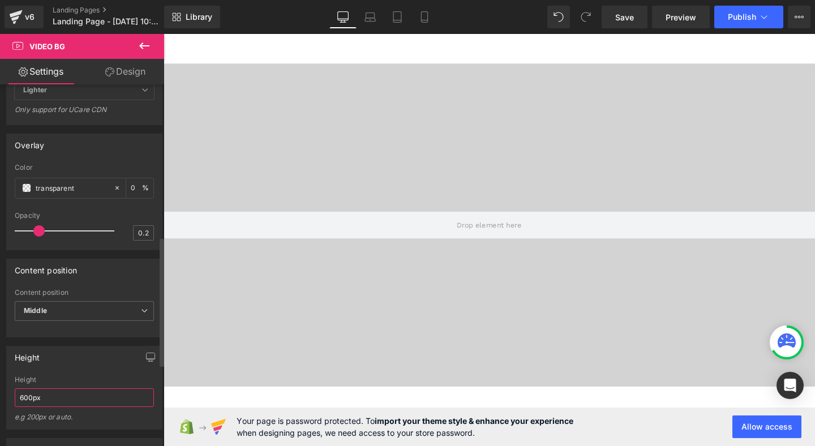
type input "600px"
click at [72, 384] on div "Height" at bounding box center [84, 380] width 139 height 8
